Goal: Find specific page/section: Find specific page/section

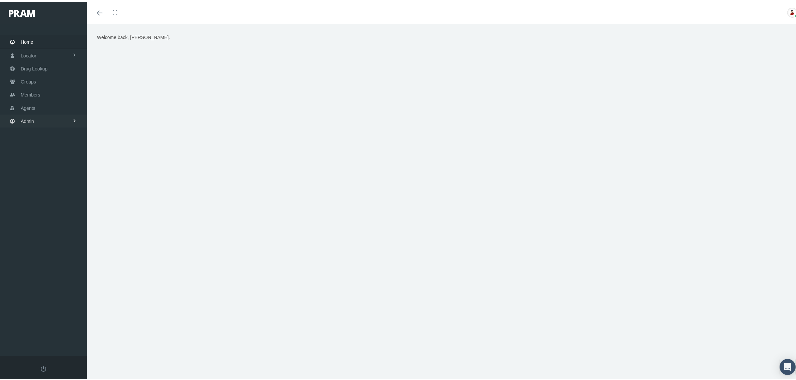
click at [37, 116] on link "Admin" at bounding box center [43, 119] width 87 height 13
click at [40, 158] on span "Claims" at bounding box center [34, 158] width 14 height 11
click at [44, 167] on span "PBM Invoices" at bounding box center [40, 172] width 29 height 11
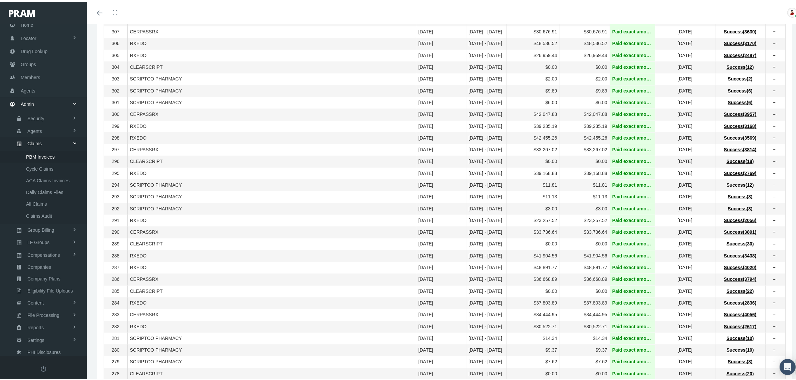
scroll to position [431, 0]
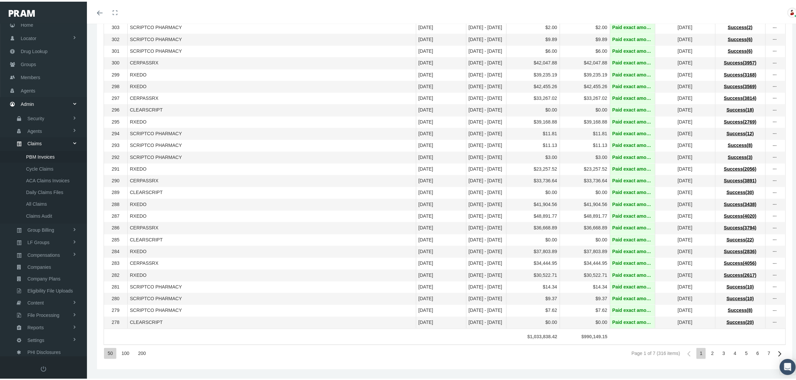
click at [764, 350] on div "7" at bounding box center [768, 352] width 9 height 11
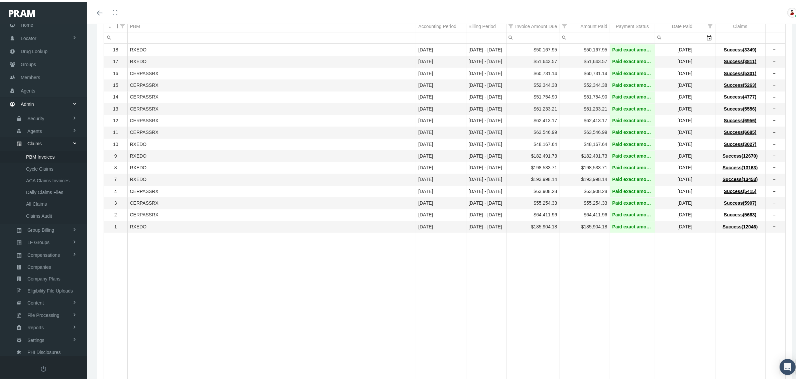
scroll to position [0, 0]
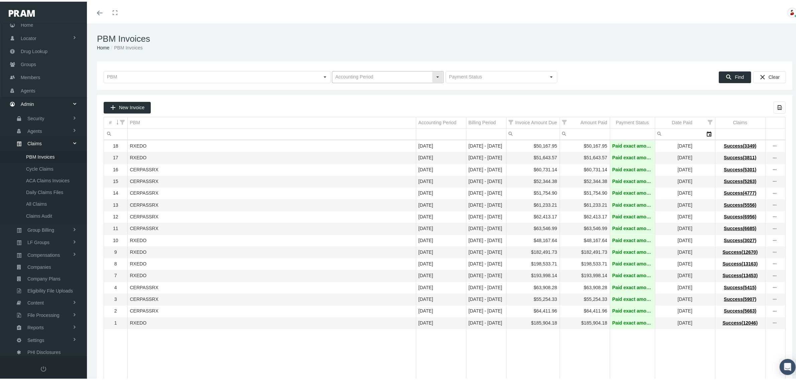
click at [433, 76] on div "Select" at bounding box center [437, 75] width 11 height 11
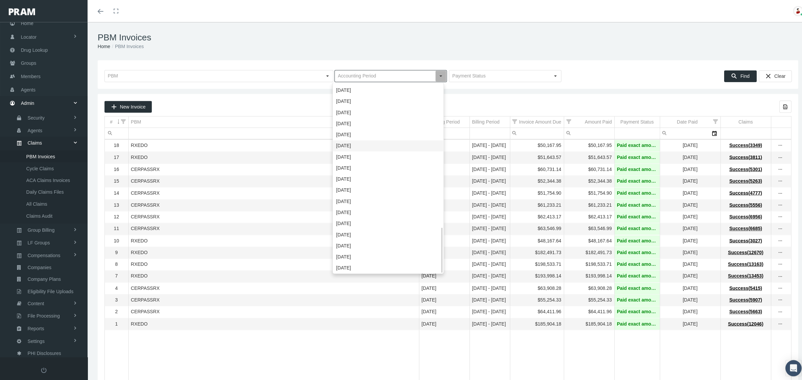
scroll to position [490, 0]
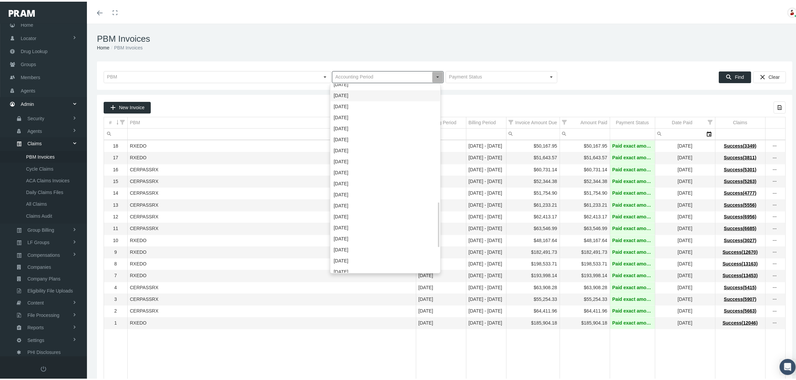
click at [364, 96] on div "February 2022" at bounding box center [385, 94] width 109 height 11
type input "February 2022"
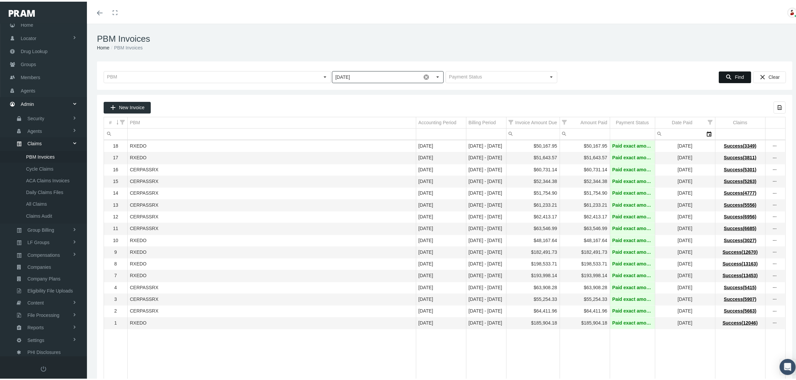
click at [723, 72] on div "Find" at bounding box center [735, 75] width 32 height 11
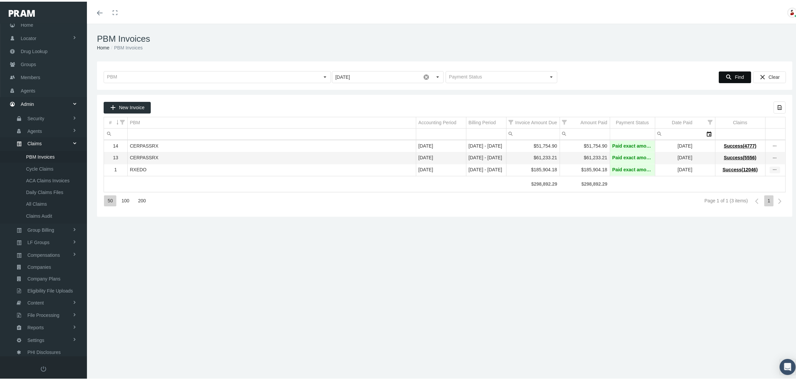
click at [772, 169] on icon "more" at bounding box center [775, 168] width 6 height 6
click at [746, 179] on div "View Invoice" at bounding box center [741, 182] width 66 height 14
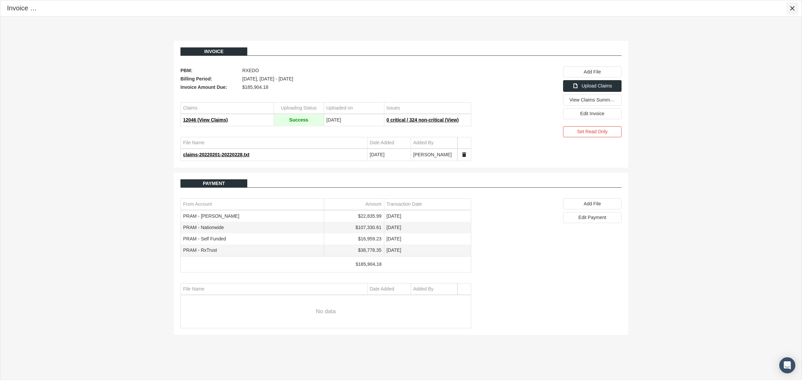
click at [792, 7] on icon "Close" at bounding box center [793, 8] width 6 height 6
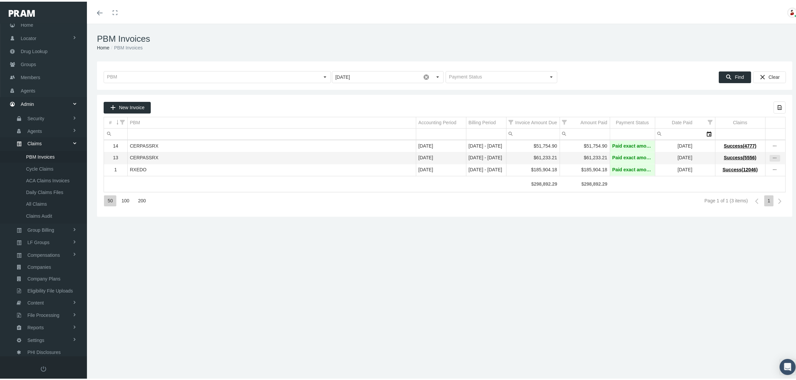
click at [772, 156] on icon "more" at bounding box center [775, 157] width 6 height 6
click at [754, 165] on div "View Invoice" at bounding box center [741, 169] width 66 height 14
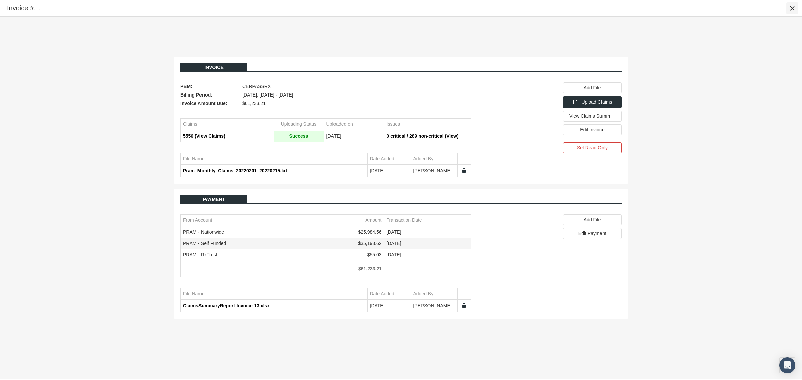
click at [794, 9] on icon "Close" at bounding box center [793, 8] width 6 height 6
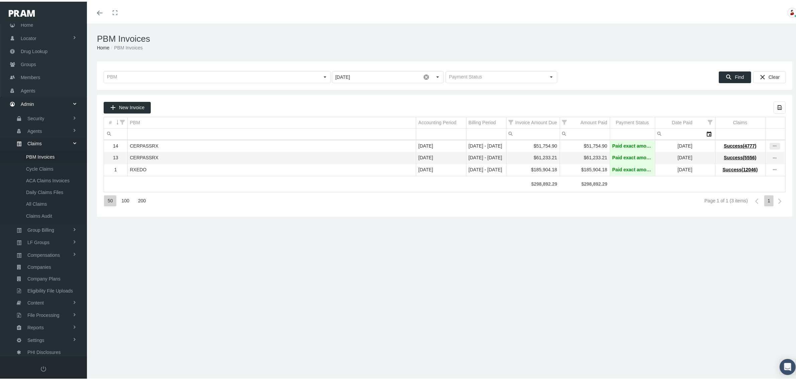
click at [772, 147] on icon "more" at bounding box center [775, 145] width 6 height 6
click at [751, 154] on div "View Invoice" at bounding box center [741, 157] width 66 height 14
